Goal: Find specific page/section: Find specific page/section

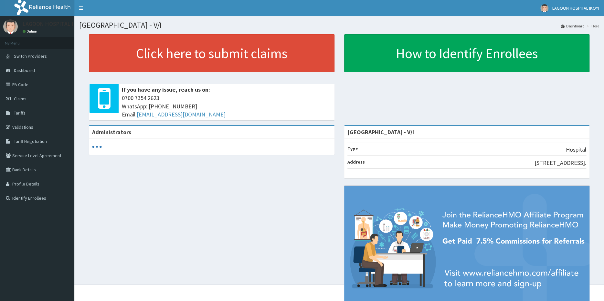
click at [21, 85] on link "PA Code" at bounding box center [37, 85] width 74 height 14
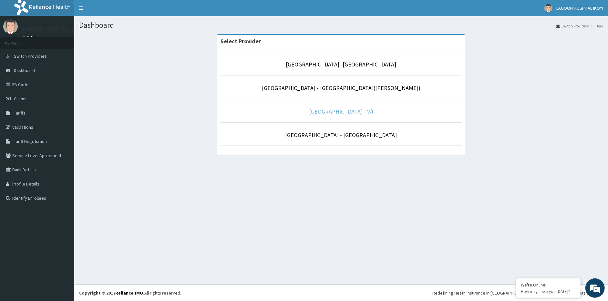
click at [331, 112] on link "[GEOGRAPHIC_DATA] - V/I" at bounding box center [341, 111] width 64 height 7
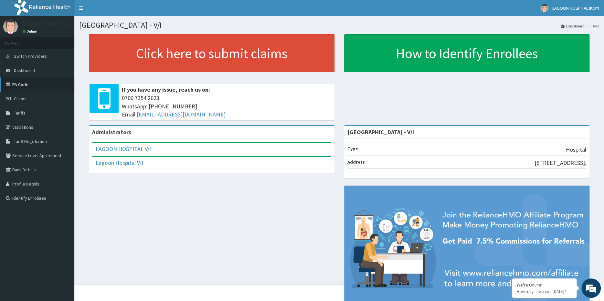
click at [22, 84] on link "PA Code" at bounding box center [37, 85] width 74 height 14
